Goal: Task Accomplishment & Management: Manage account settings

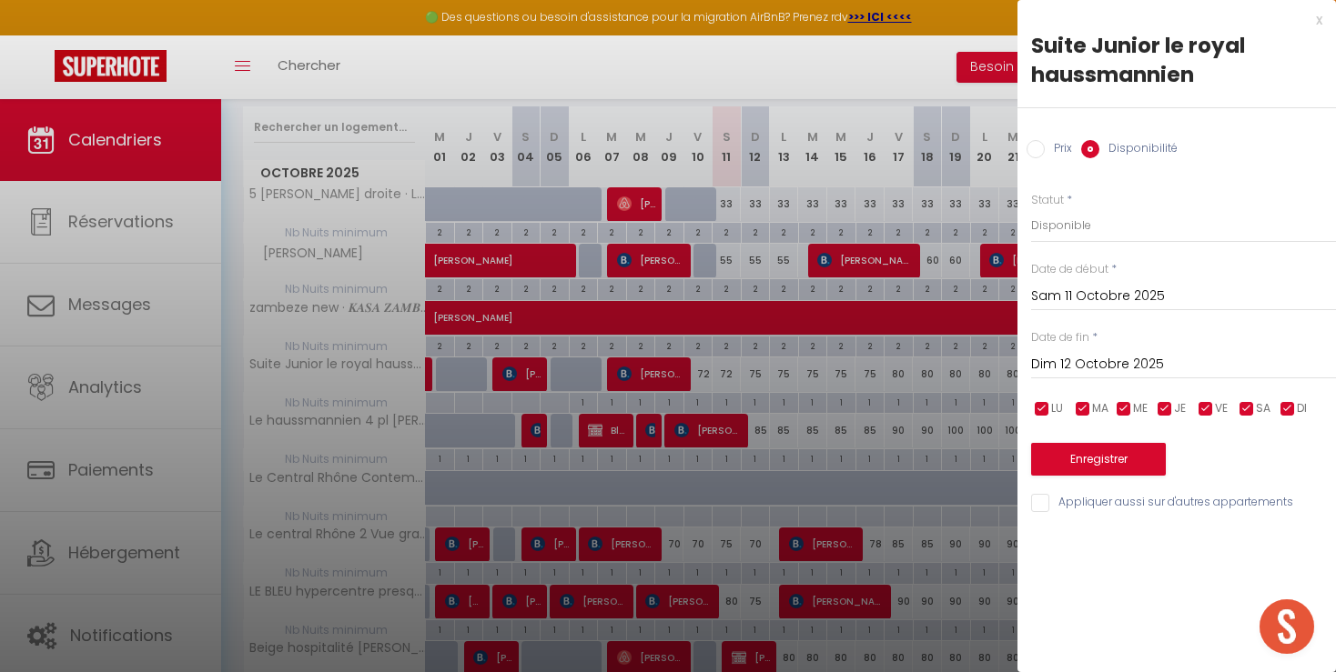
scroll to position [1120, 0]
click at [726, 479] on div at bounding box center [668, 336] width 1336 height 672
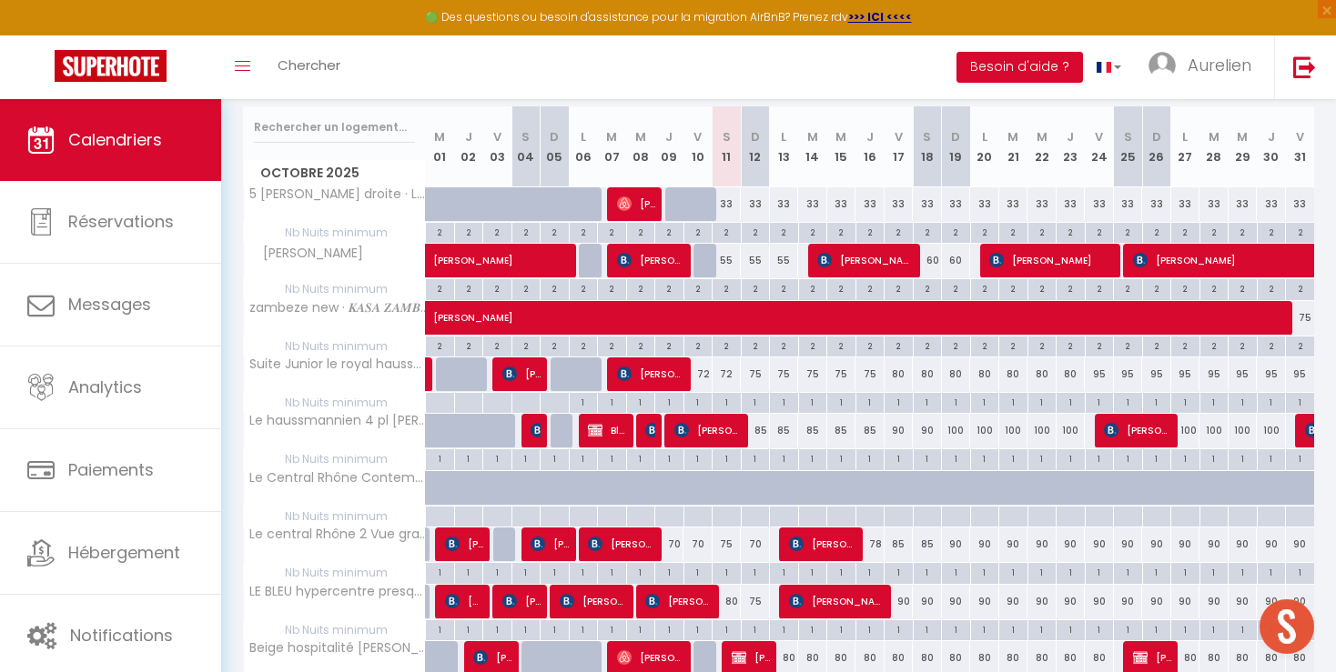
click at [720, 542] on div "75" at bounding box center [726, 545] width 29 height 34
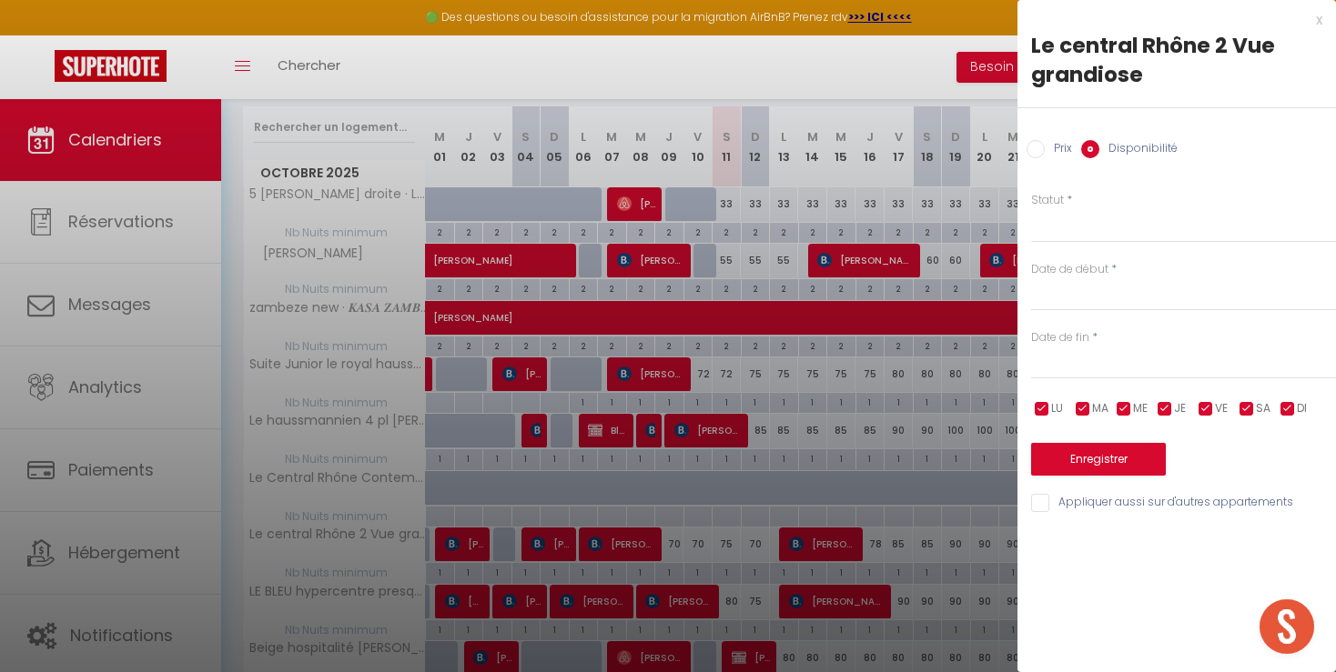
select select "1"
type input "Sam 11 Octobre 2025"
type input "Dim 12 Octobre 2025"
click at [1057, 139] on div "Prix Disponibilité" at bounding box center [1176, 138] width 318 height 61
click at [1055, 146] on label "Prix" at bounding box center [1058, 150] width 27 height 20
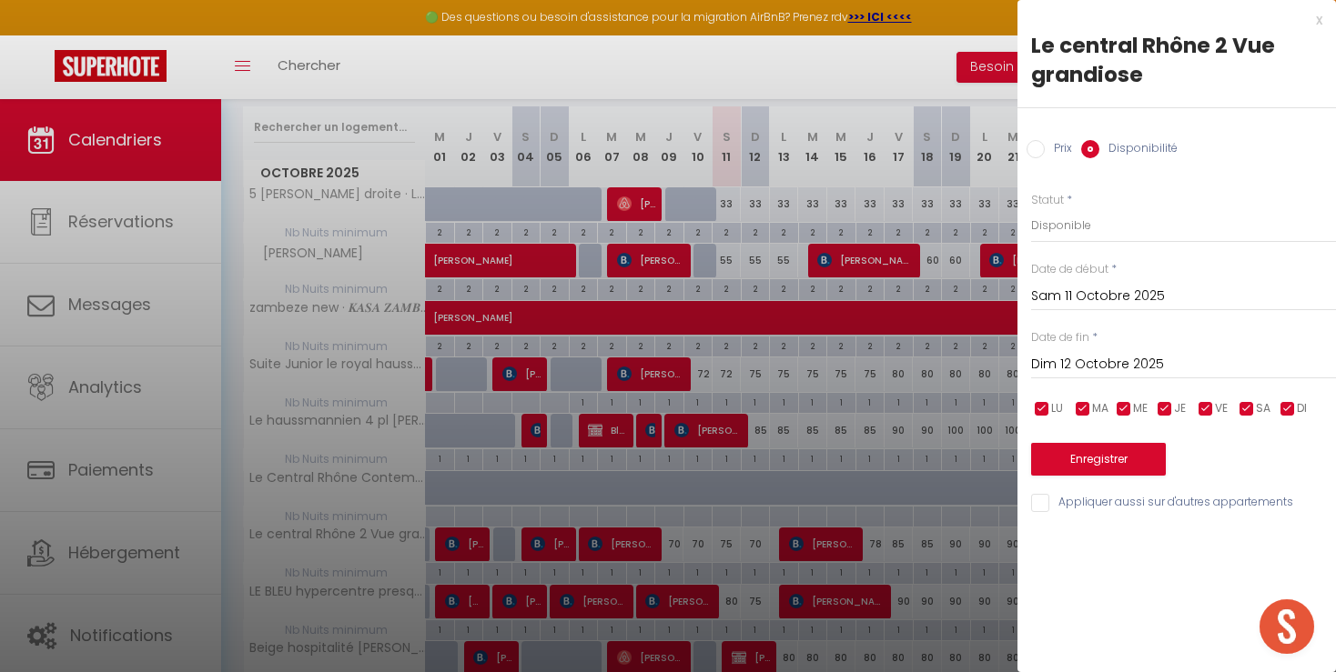
click at [1045, 146] on input "Prix" at bounding box center [1035, 149] width 18 height 18
radio input "true"
radio input "false"
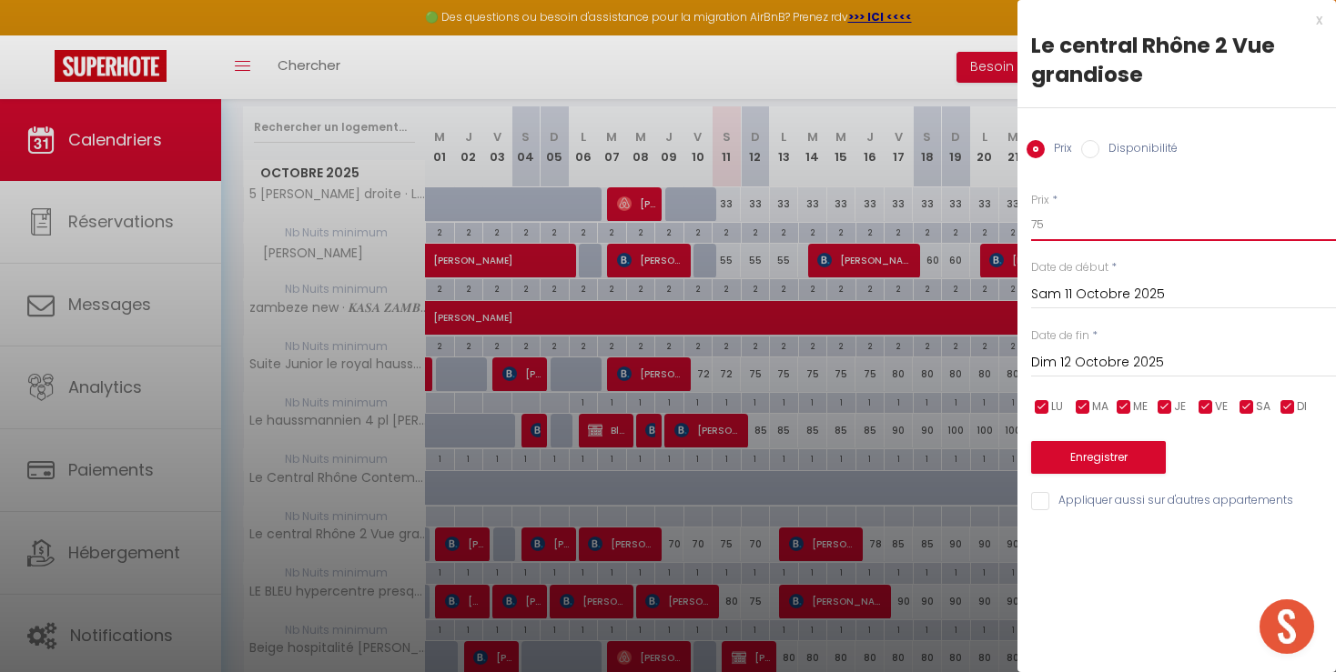
drag, startPoint x: 1094, startPoint y: 227, endPoint x: 1034, endPoint y: 227, distance: 60.1
click at [1034, 227] on input "75" at bounding box center [1183, 224] width 305 height 33
type input "69"
click at [1080, 362] on input "Dim 12 Octobre 2025" at bounding box center [1183, 363] width 305 height 24
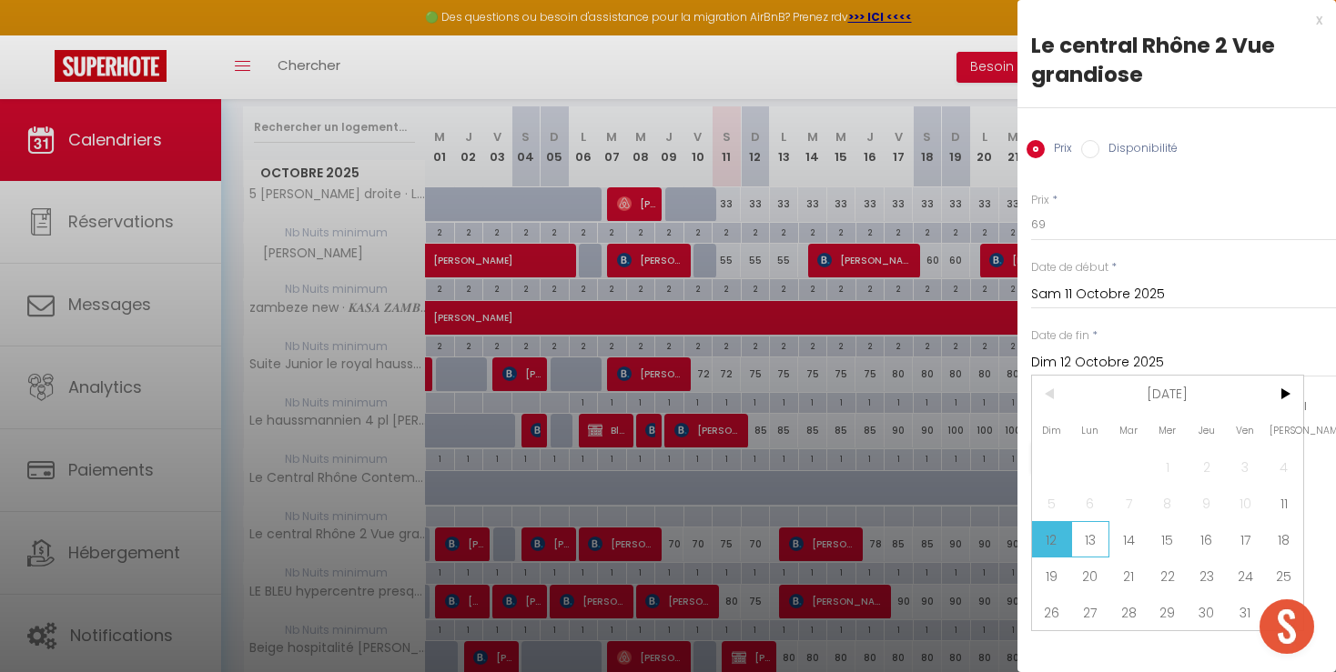
click at [1100, 543] on span "13" at bounding box center [1090, 539] width 39 height 36
type input "Lun 13 Octobre 2025"
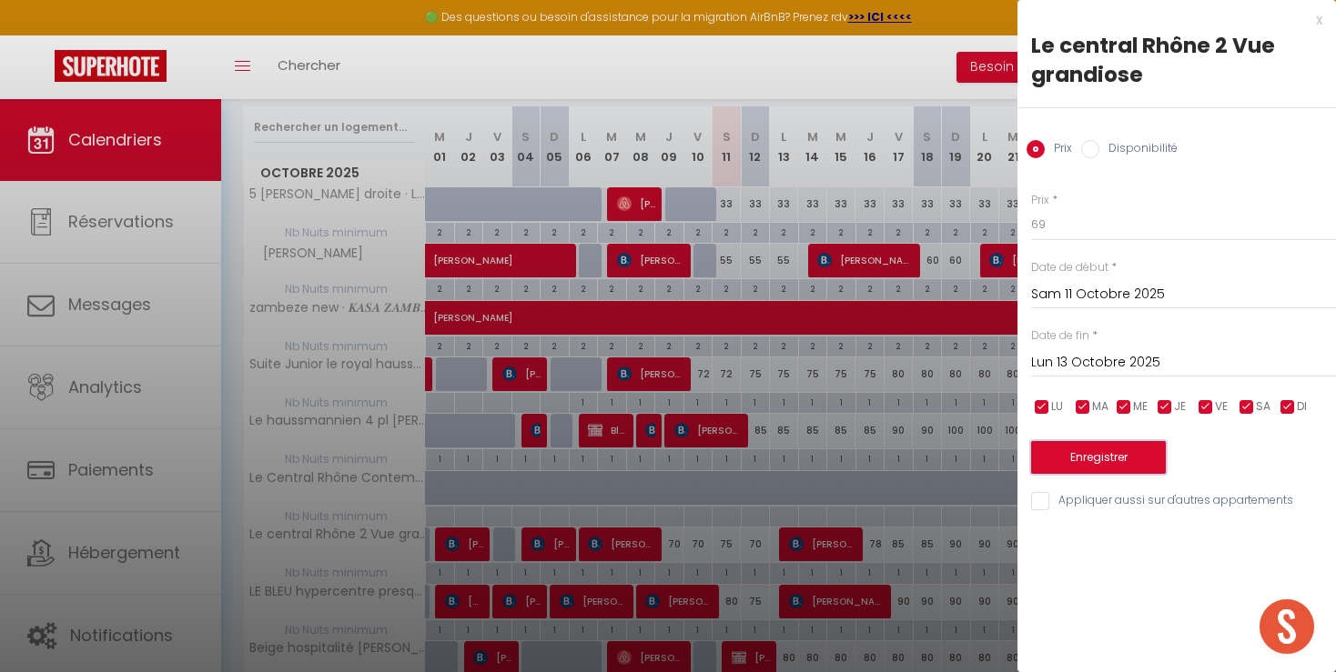
click at [1095, 469] on button "Enregistrer" at bounding box center [1098, 457] width 135 height 33
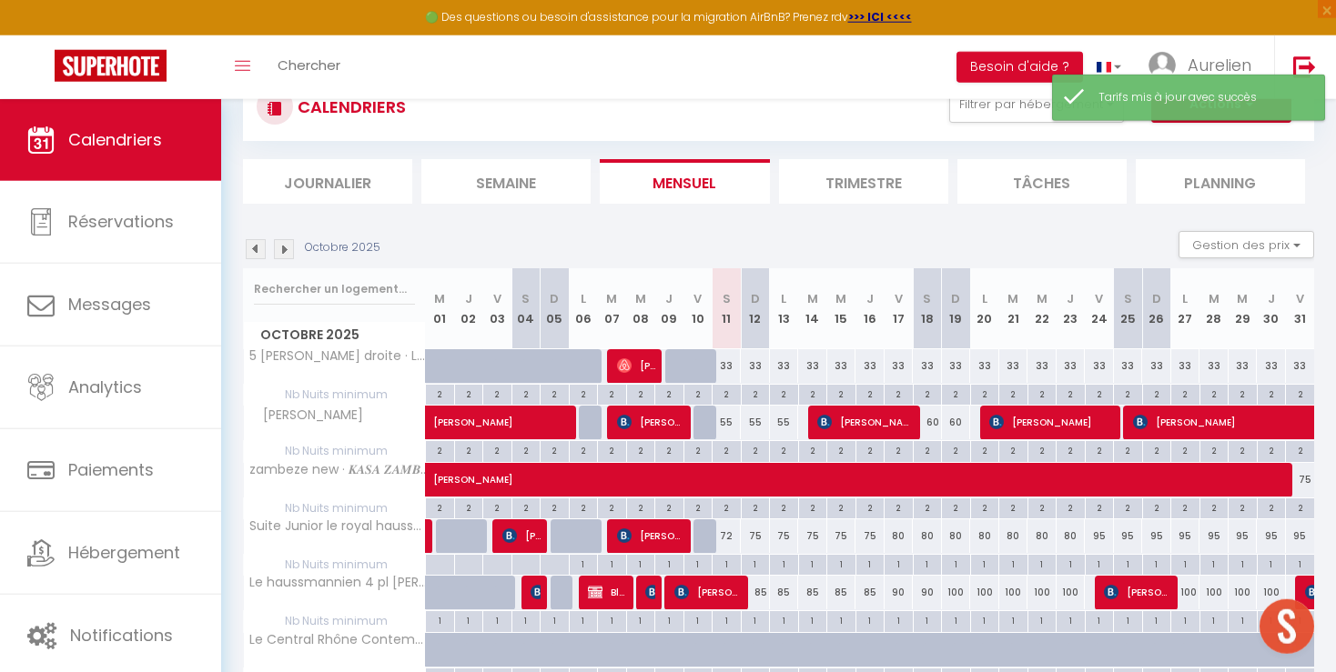
scroll to position [195, 0]
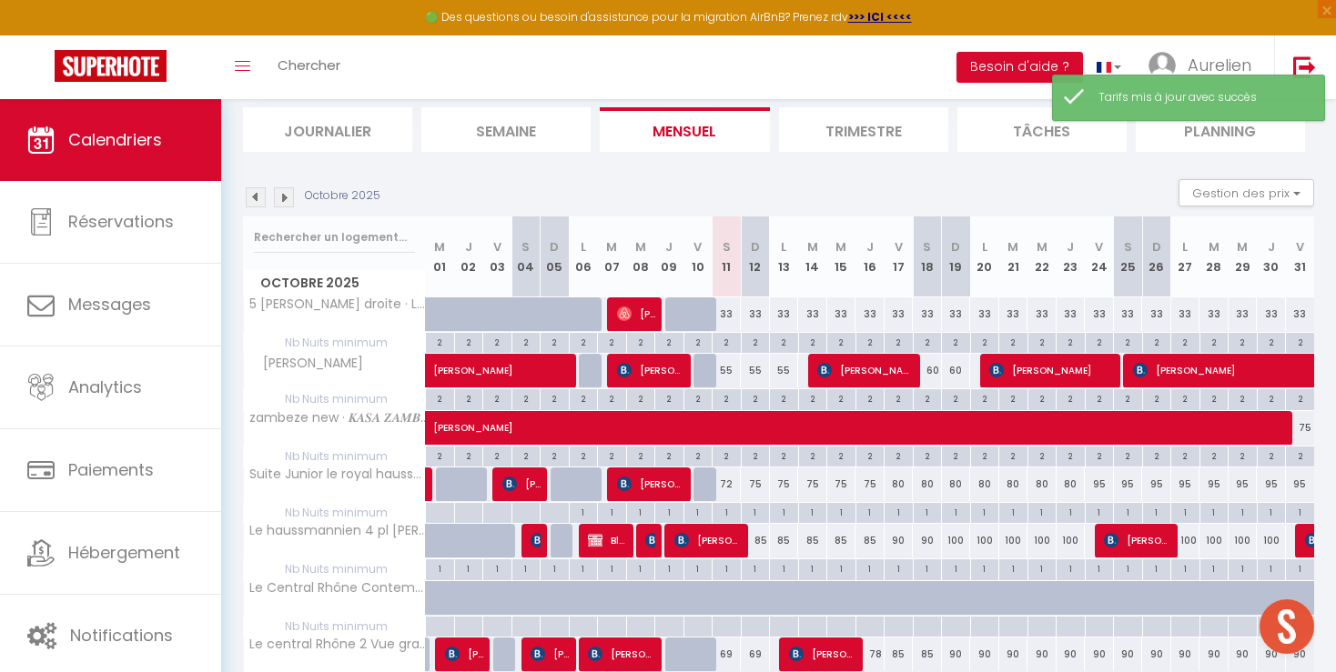
click at [726, 370] on div "55" at bounding box center [726, 371] width 29 height 34
type input "55"
type input "Sam 11 Octobre 2025"
type input "Dim 12 Octobre 2025"
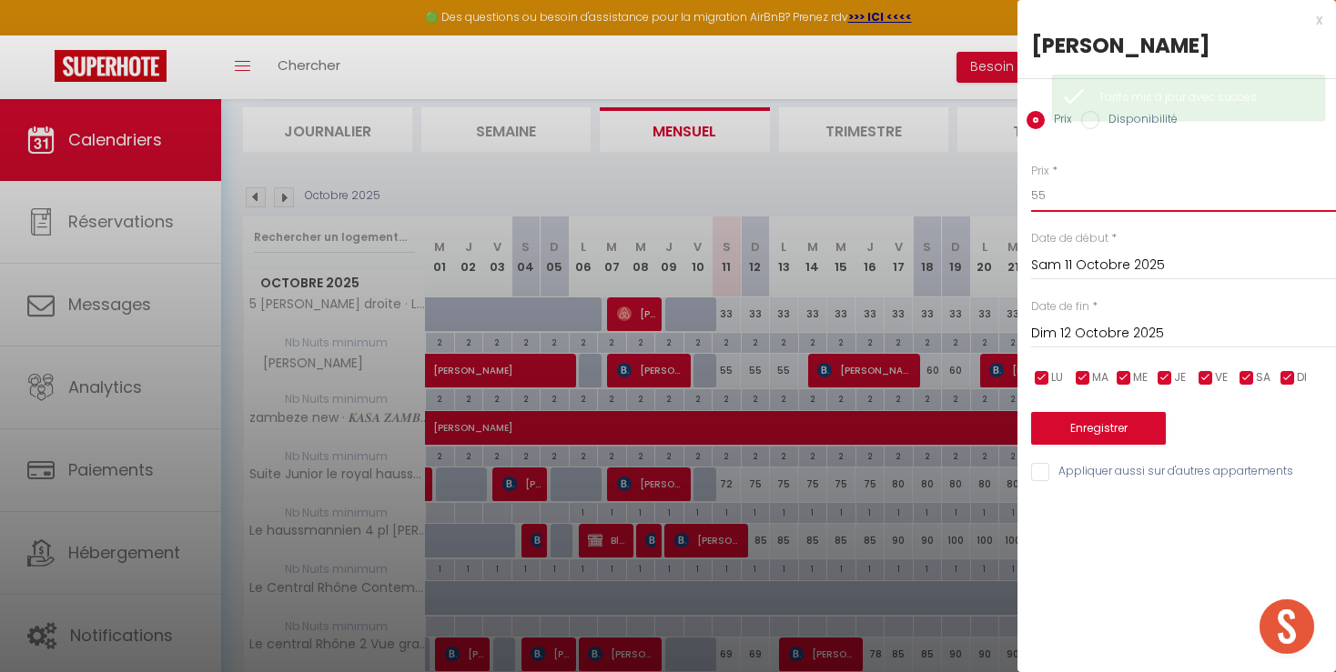
drag, startPoint x: 1065, startPoint y: 196, endPoint x: 988, endPoint y: 197, distance: 76.4
click at [1031, 196] on input "55" at bounding box center [1183, 195] width 305 height 33
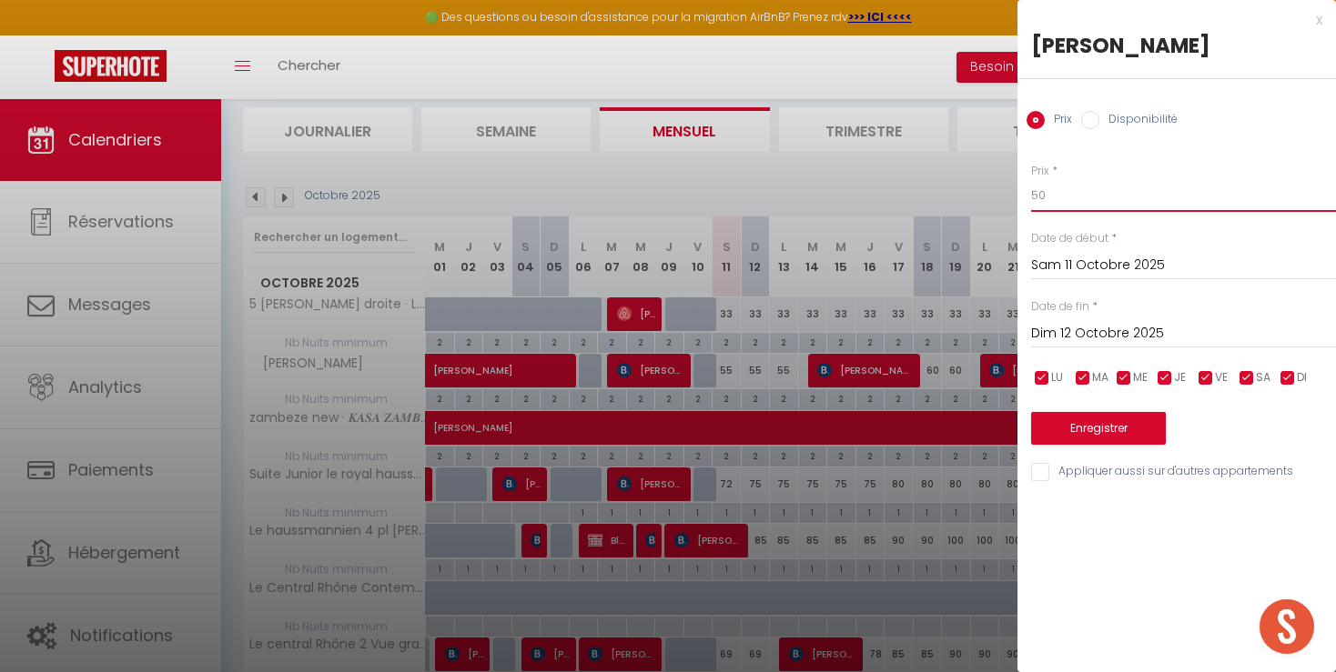
type input "50"
click at [1097, 334] on input "Dim 12 Octobre 2025" at bounding box center [1183, 334] width 305 height 24
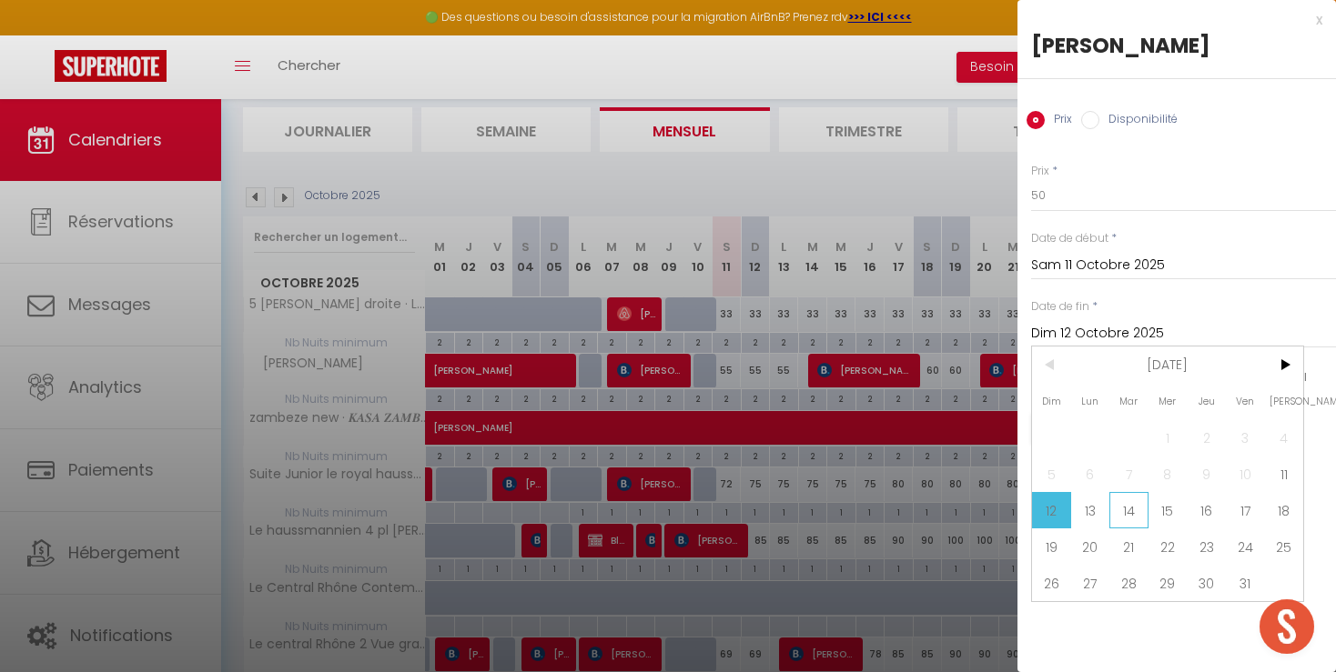
click at [1144, 520] on span "14" at bounding box center [1128, 510] width 39 height 36
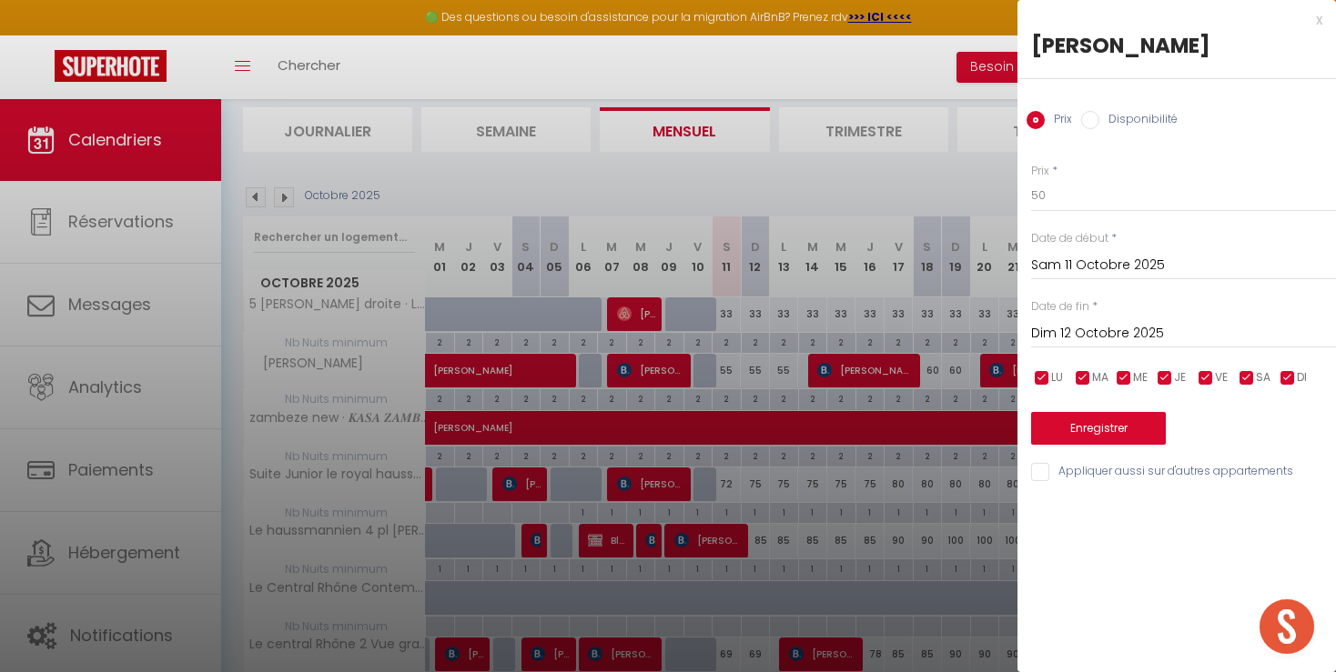
type input "[DATE]"
click at [1078, 428] on button "Enregistrer" at bounding box center [1098, 428] width 135 height 33
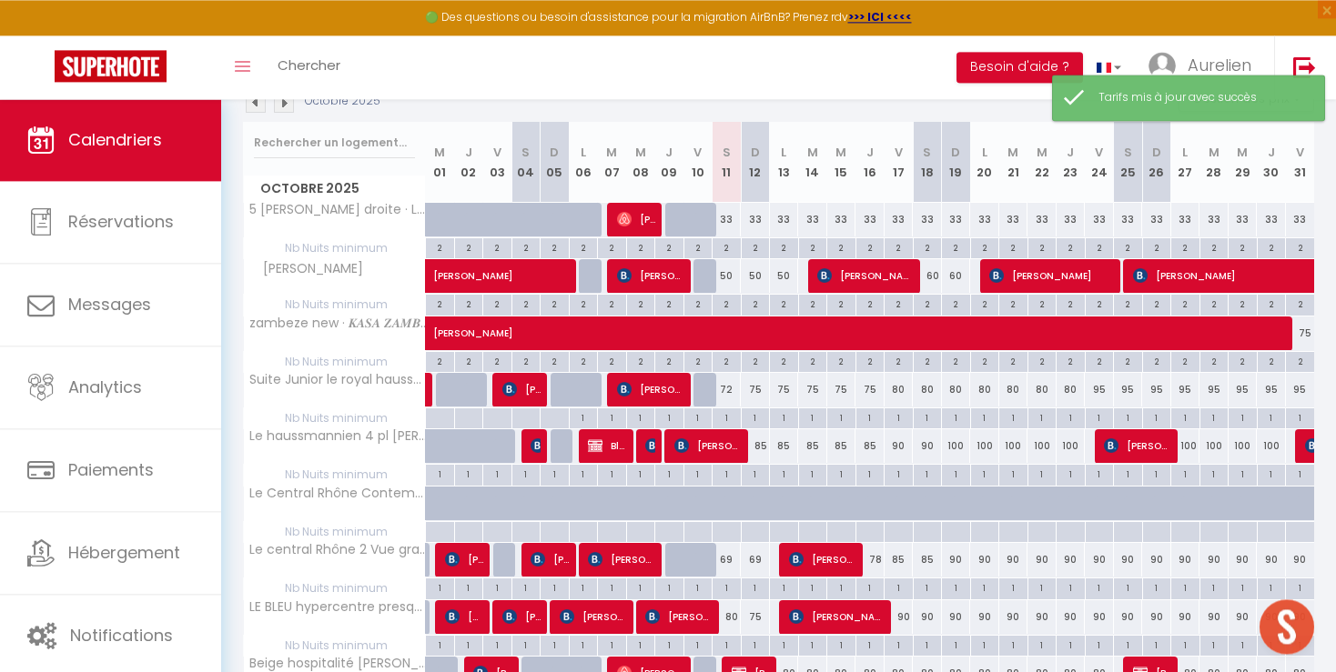
scroll to position [291, 0]
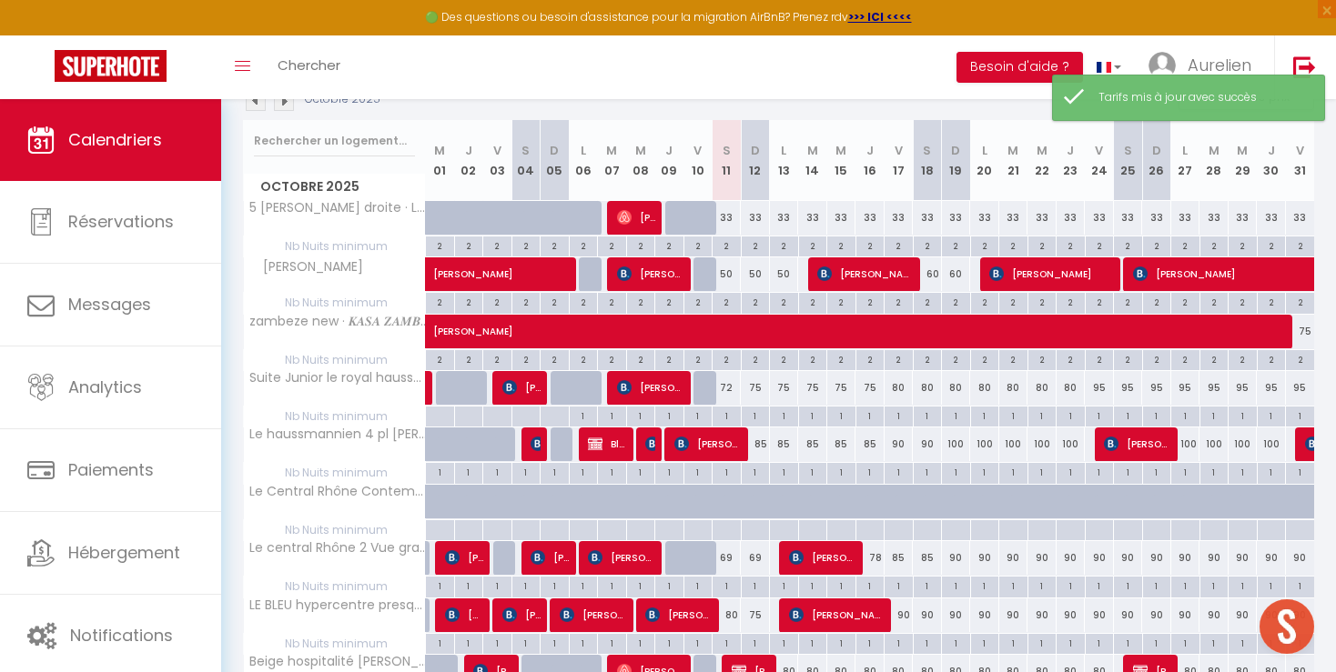
click at [730, 388] on div "72" at bounding box center [726, 388] width 29 height 34
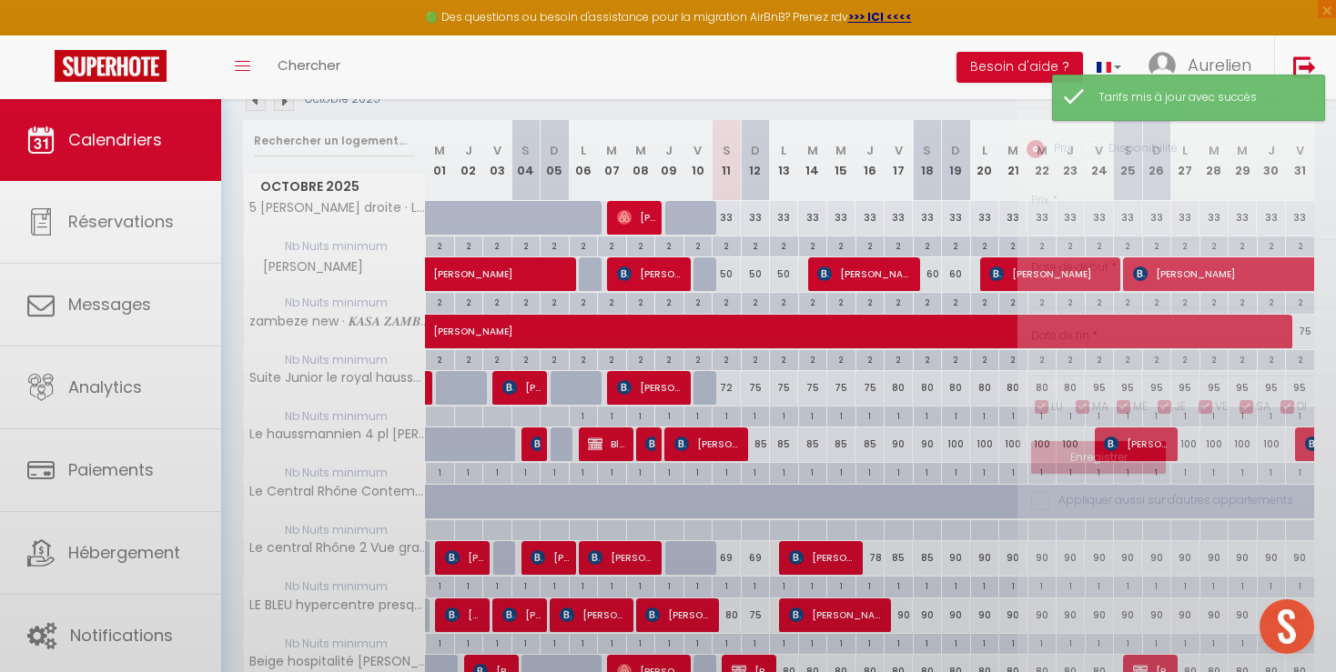
type input "72"
type input "Sam 11 Octobre 2025"
type input "Dim 12 Octobre 2025"
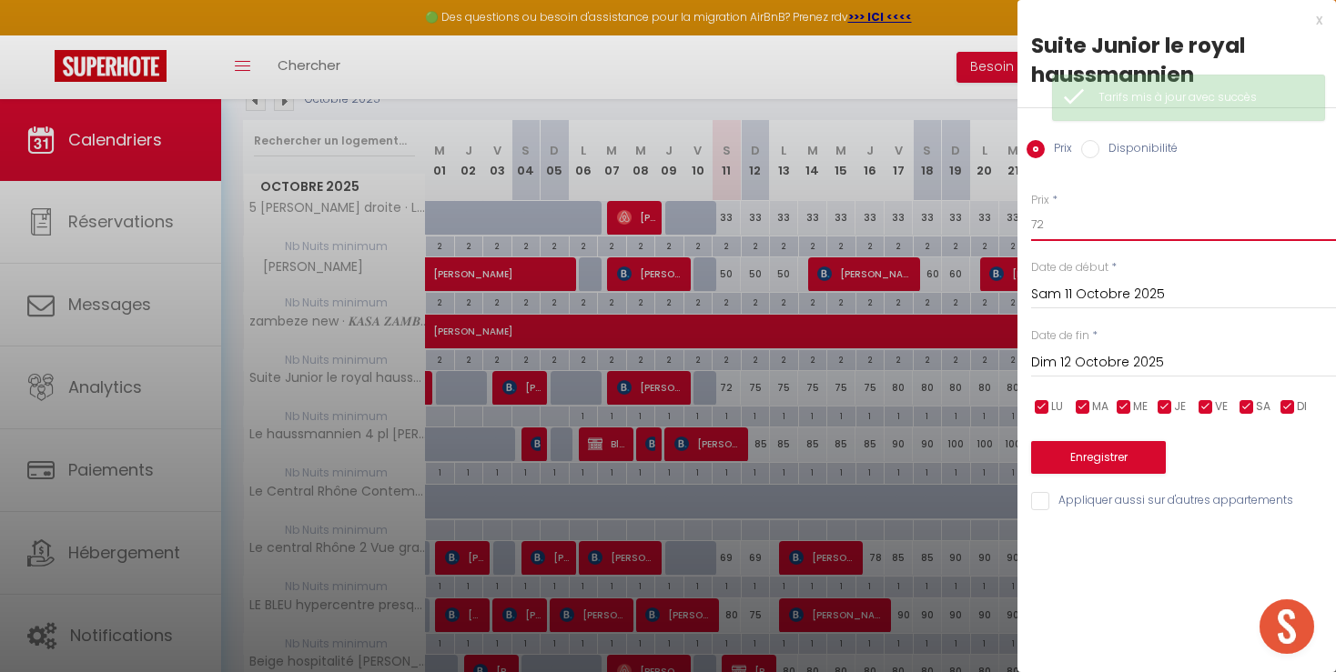
drag, startPoint x: 1020, startPoint y: 217, endPoint x: 969, endPoint y: 223, distance: 51.2
click at [1031, 217] on input "72" at bounding box center [1183, 224] width 305 height 33
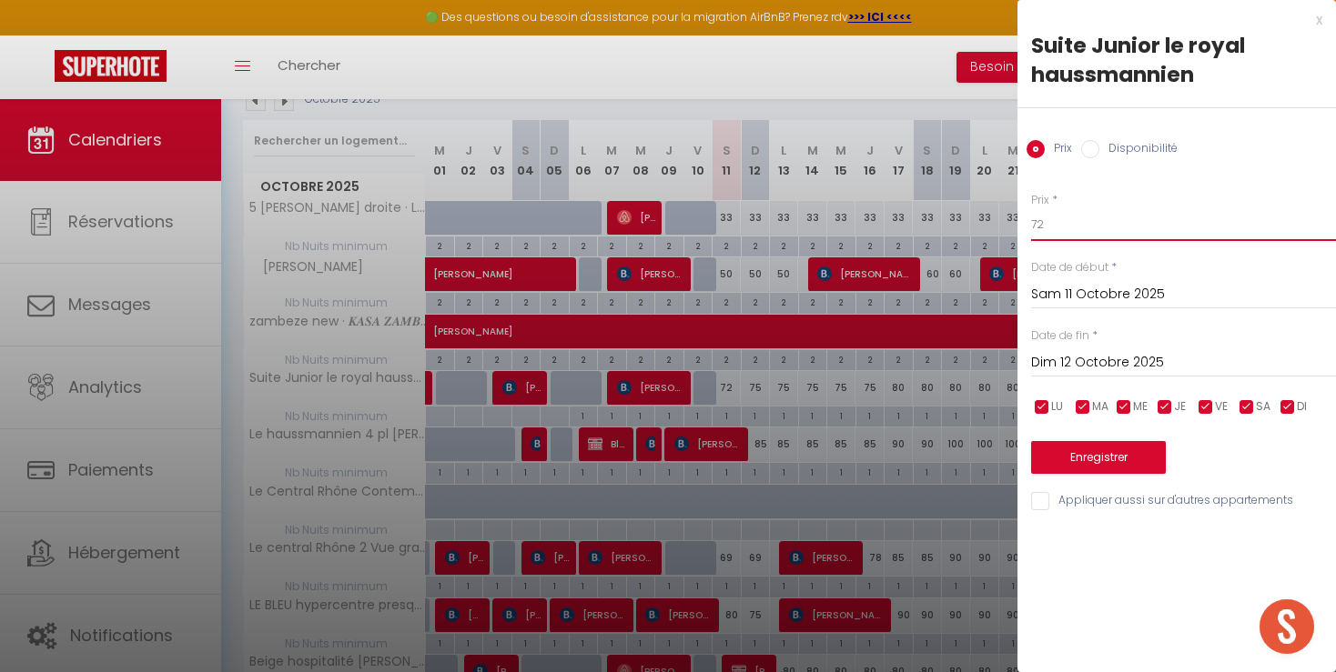
type input "0"
type input "70"
click at [1090, 362] on input "Dim 12 Octobre 2025" at bounding box center [1183, 363] width 305 height 24
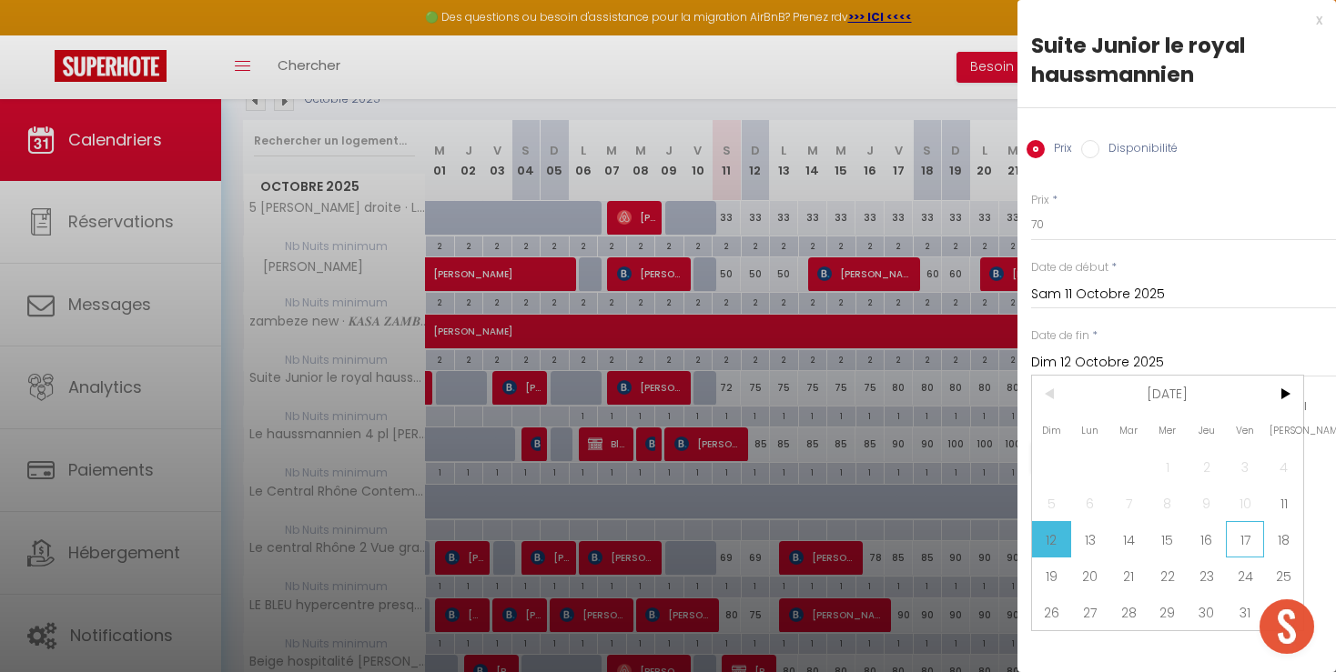
click at [1226, 551] on span "17" at bounding box center [1245, 539] width 39 height 36
type input "Ven 17 Octobre 2025"
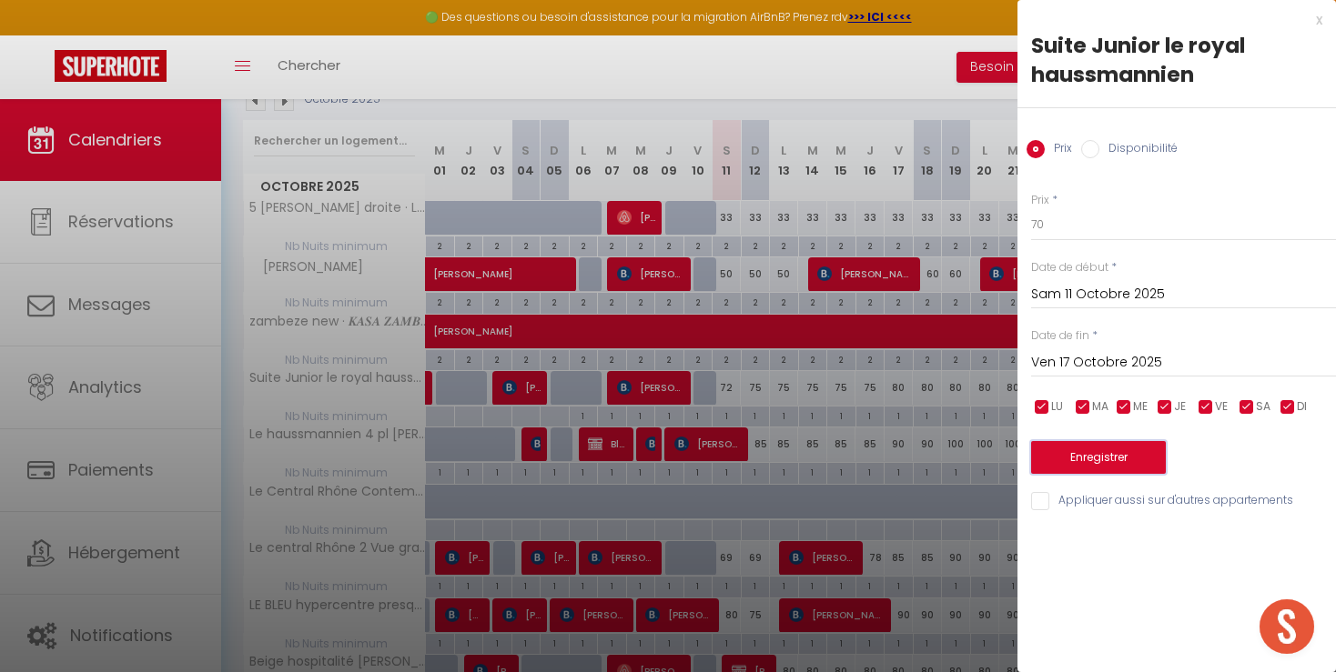
click at [1098, 465] on button "Enregistrer" at bounding box center [1098, 457] width 135 height 33
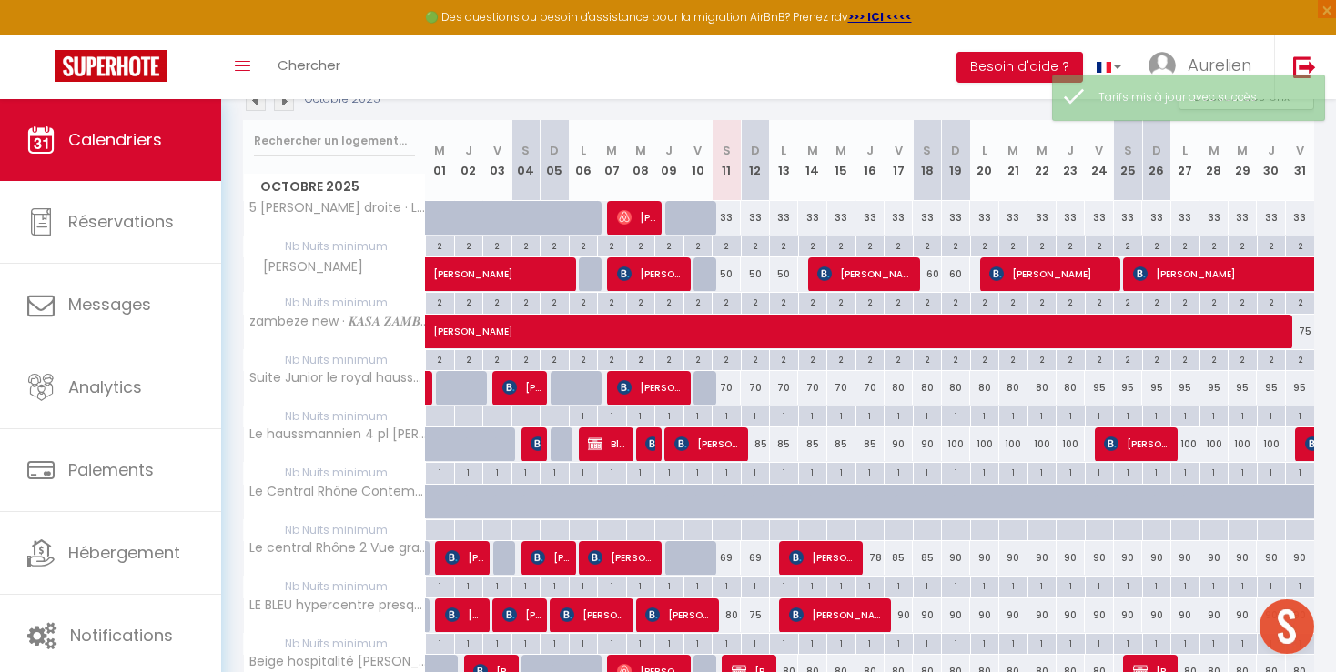
click at [757, 444] on div "85" at bounding box center [755, 445] width 29 height 34
type input "85"
type input "Dim 12 Octobre 2025"
type input "Lun 13 Octobre 2025"
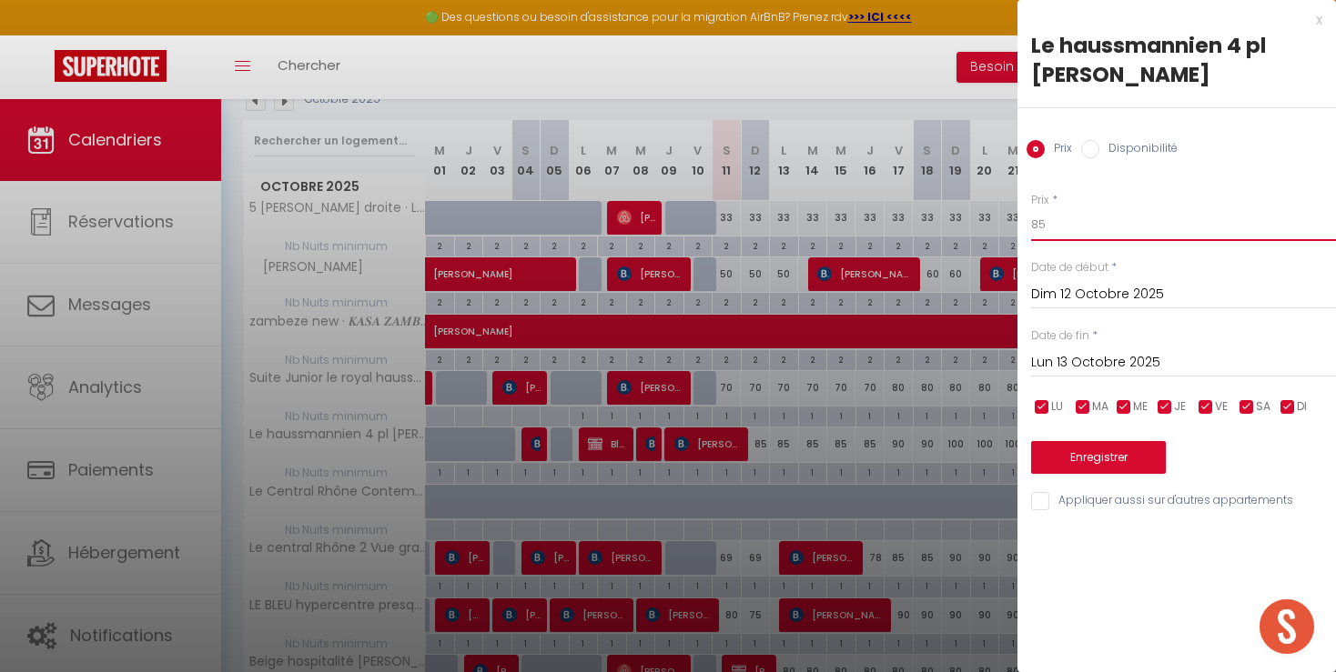
drag, startPoint x: 1028, startPoint y: 223, endPoint x: 1001, endPoint y: 222, distance: 27.3
click at [1031, 223] on input "85" at bounding box center [1183, 224] width 305 height 33
type input "75"
click at [1100, 466] on button "Enregistrer" at bounding box center [1098, 457] width 135 height 33
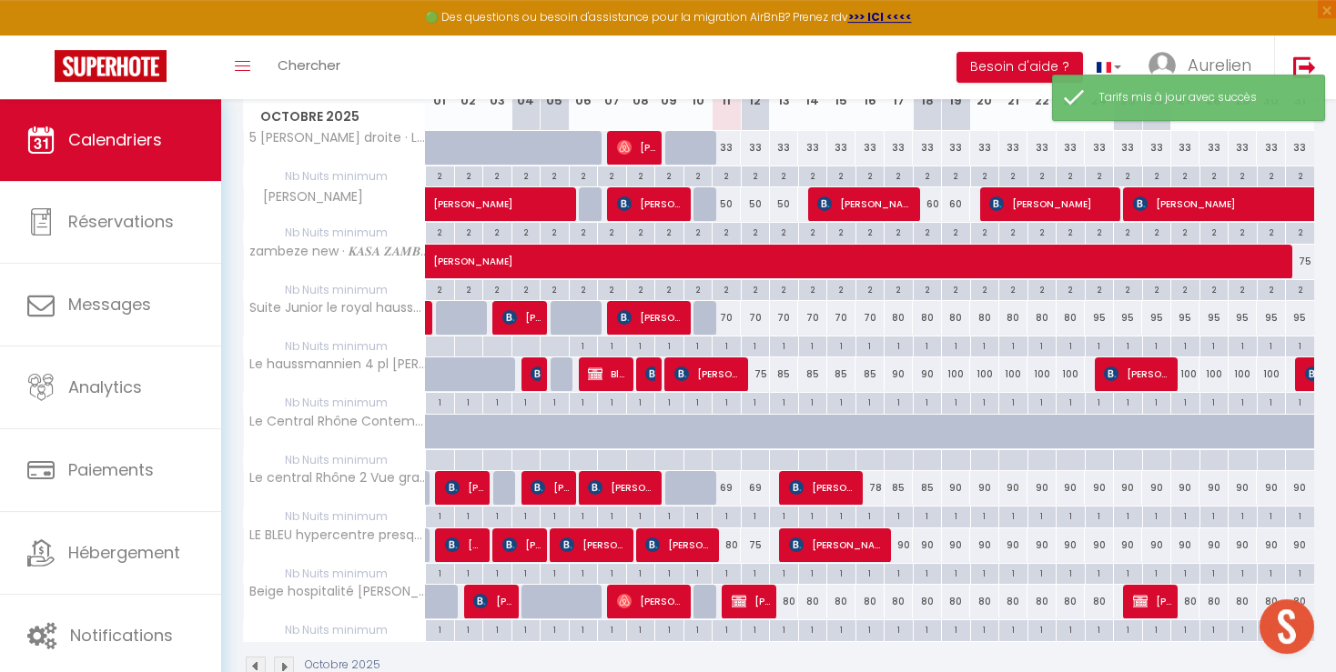
scroll to position [400, 0]
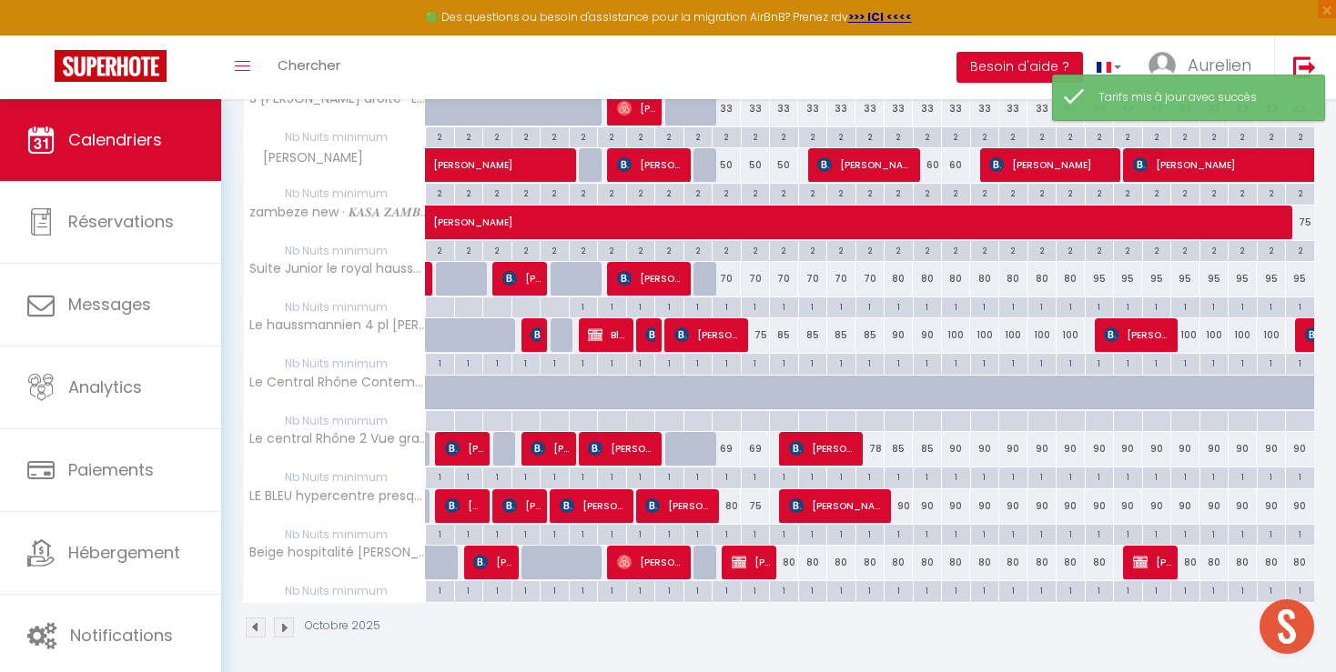
click at [731, 509] on div "80" at bounding box center [726, 506] width 29 height 34
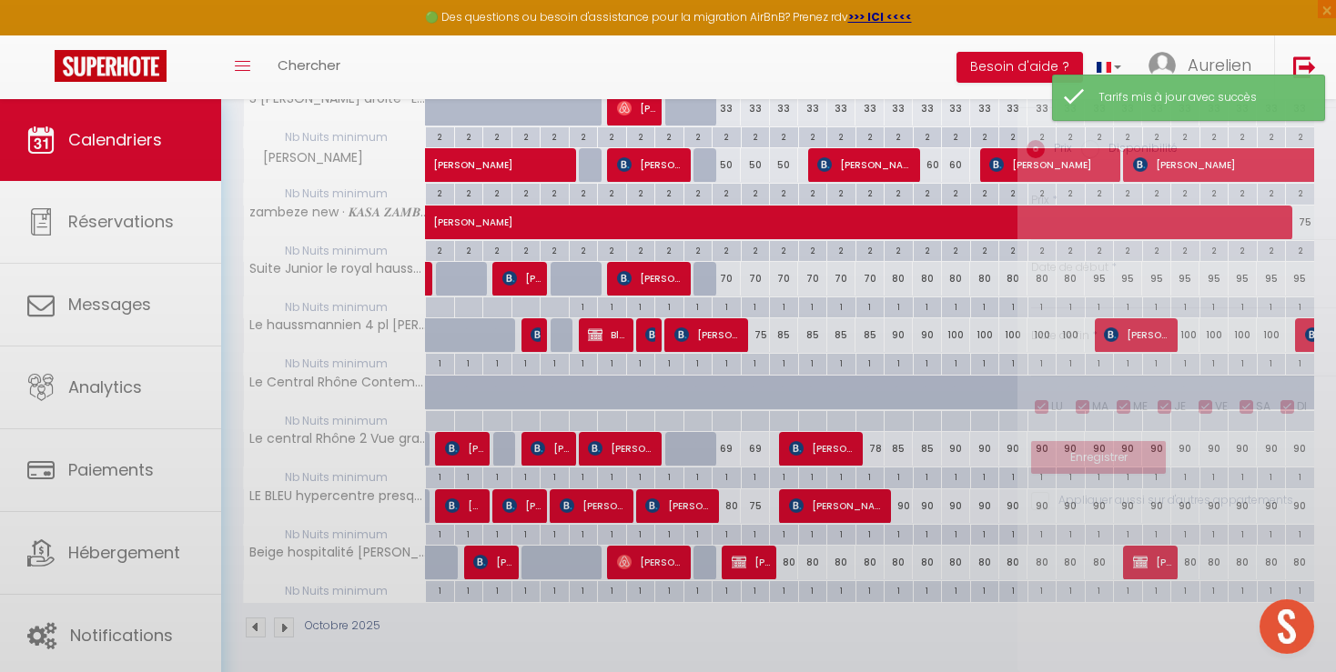
type input "80"
type input "Sam 11 Octobre 2025"
type input "Dim 12 Octobre 2025"
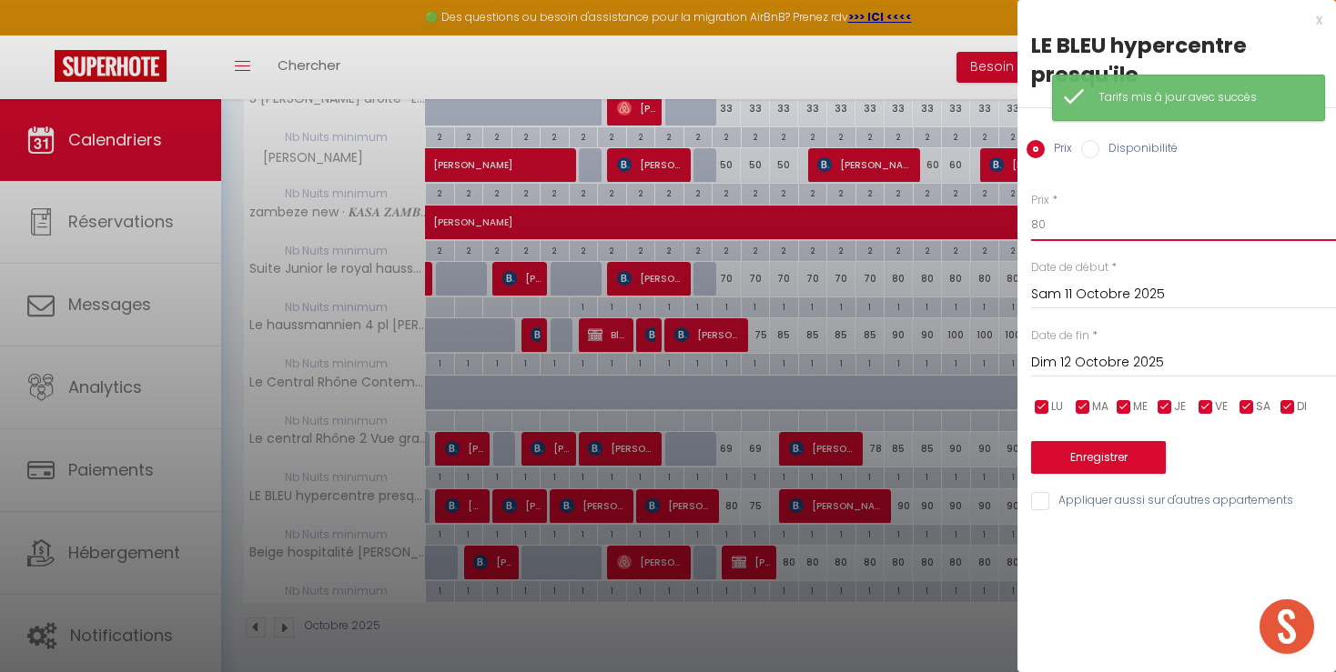
drag, startPoint x: 1008, startPoint y: 232, endPoint x: 910, endPoint y: 233, distance: 98.3
click at [1031, 233] on input "80" at bounding box center [1183, 224] width 305 height 33
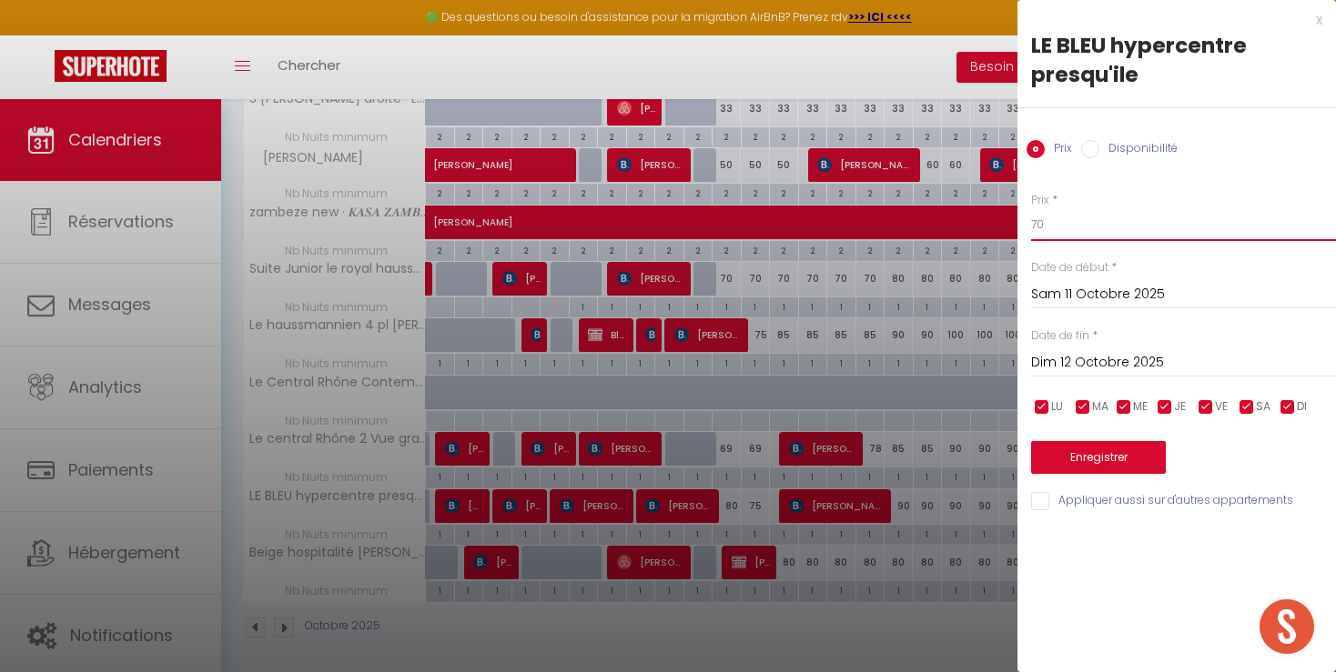
type input "70"
click at [1088, 364] on input "Dim 12 Octobre 2025" at bounding box center [1183, 363] width 305 height 24
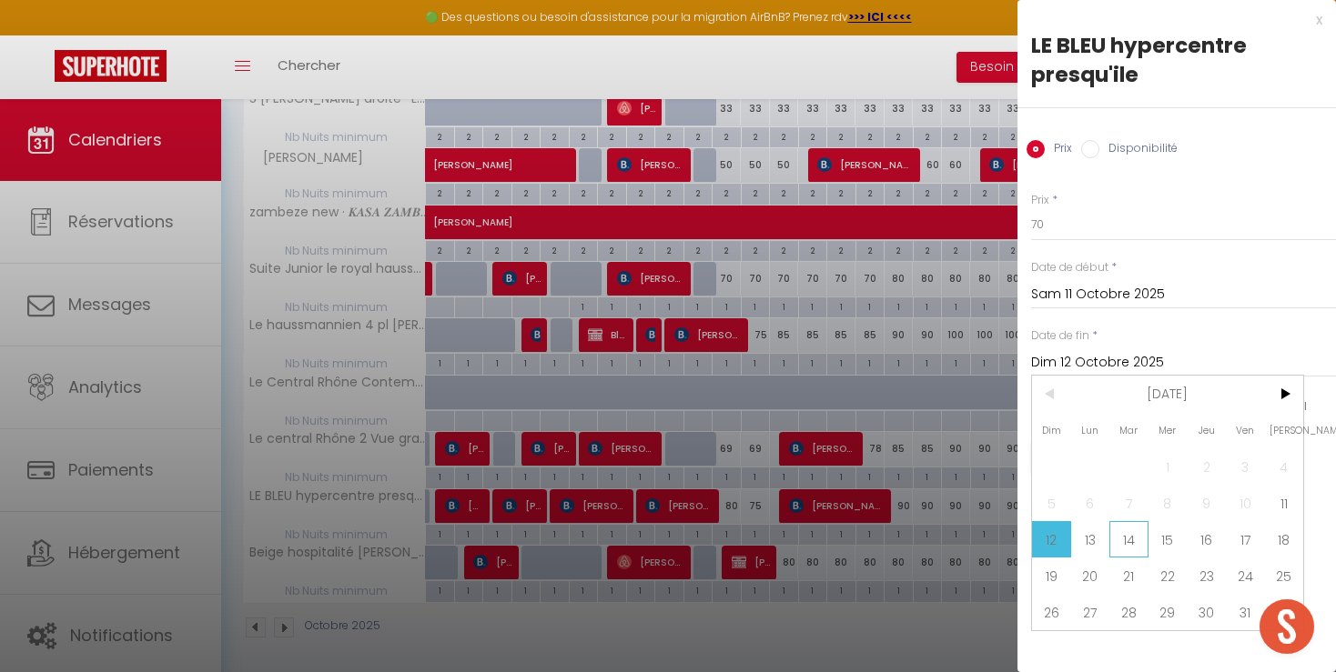
click at [1115, 538] on span "14" at bounding box center [1128, 539] width 39 height 36
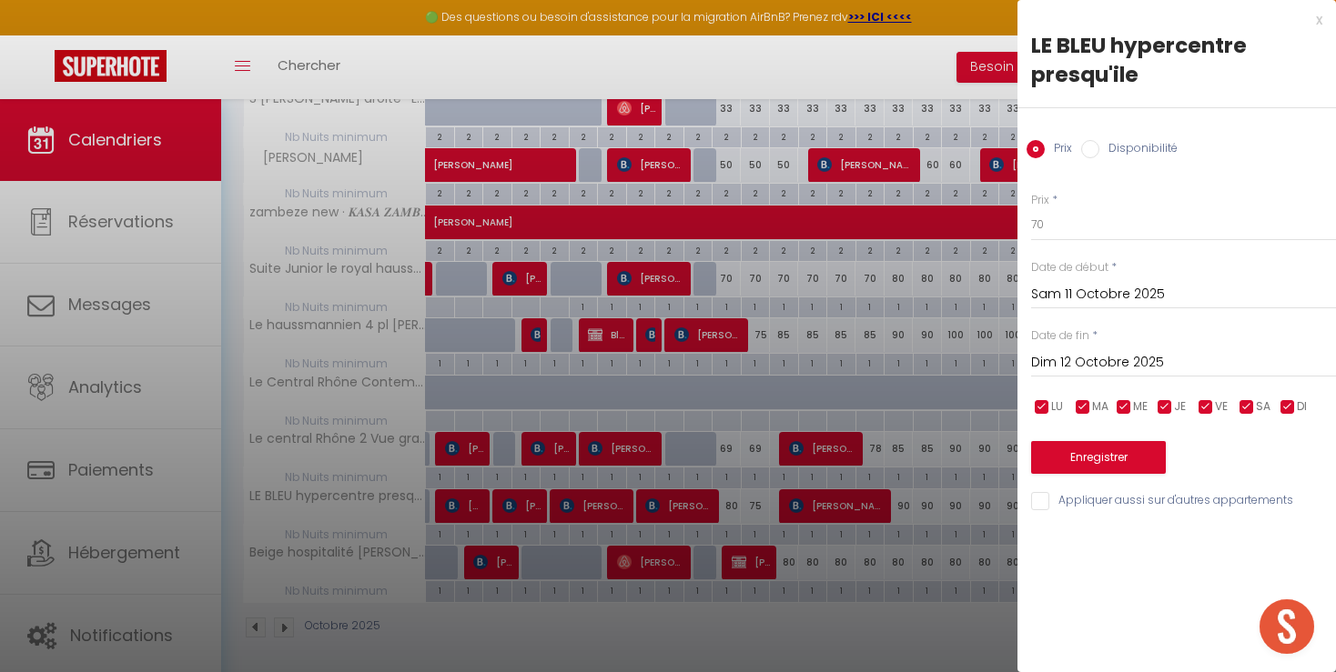
type input "[DATE]"
click at [1090, 469] on button "Enregistrer" at bounding box center [1098, 457] width 135 height 33
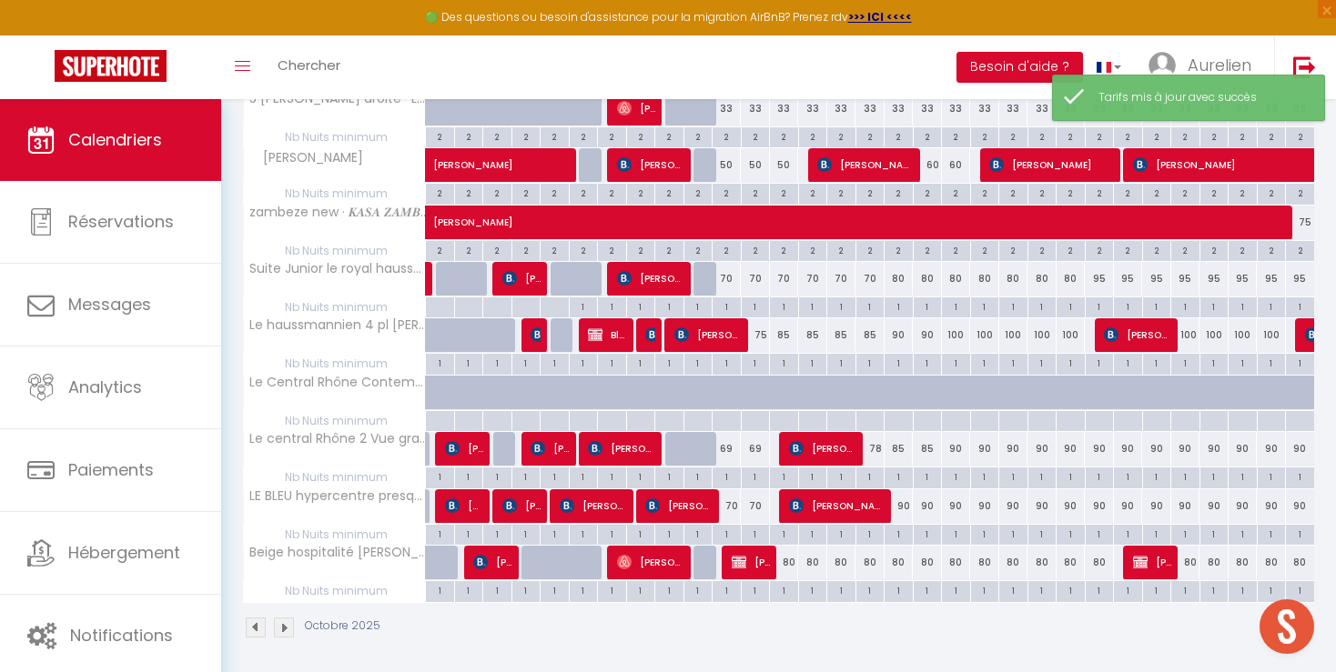
scroll to position [98, 0]
